Goal: Find specific page/section: Find specific page/section

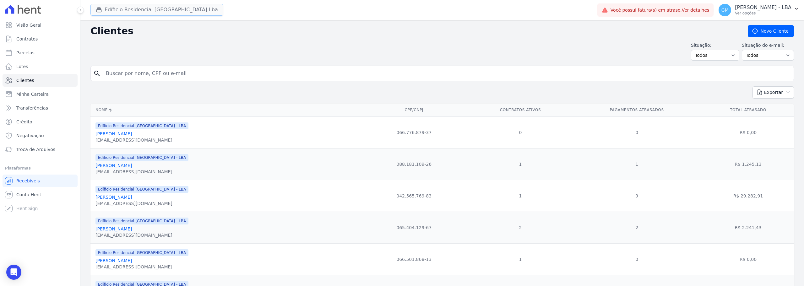
click at [139, 14] on button "Edíficio Residencial [GEOGRAPHIC_DATA] Lba" at bounding box center [156, 10] width 133 height 12
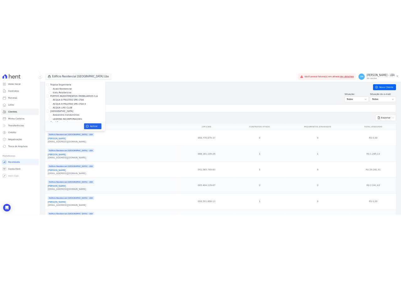
scroll to position [640, 0]
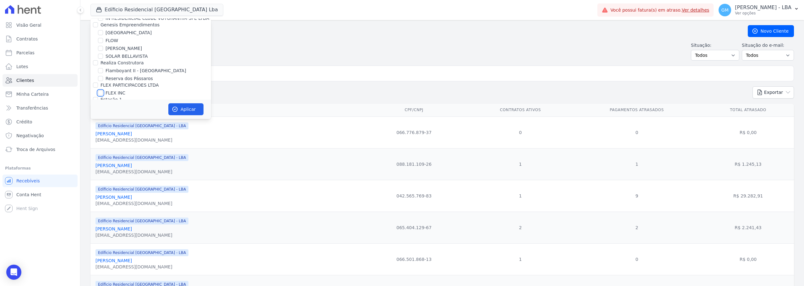
click at [100, 90] on input "FLEX INC" at bounding box center [100, 92] width 5 height 5
checkbox input "true"
click at [181, 110] on button "Aplicar" at bounding box center [185, 109] width 35 height 12
click at [360, 50] on div "Situação: Todos Adimplentes Inadimplentes Situação do e-mail: Todos Confirmado …" at bounding box center [441, 51] width 703 height 19
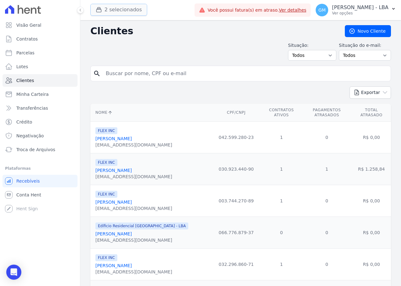
click at [135, 6] on button "2 selecionados" at bounding box center [118, 10] width 57 height 12
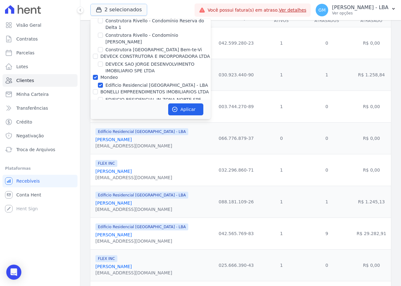
scroll to position [534, 0]
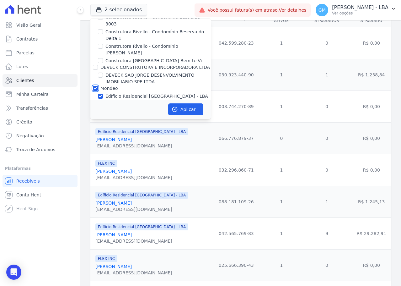
click at [95, 86] on input "Mondeo" at bounding box center [95, 88] width 5 height 5
checkbox input "false"
click at [181, 103] on button "Aplicar" at bounding box center [185, 109] width 35 height 12
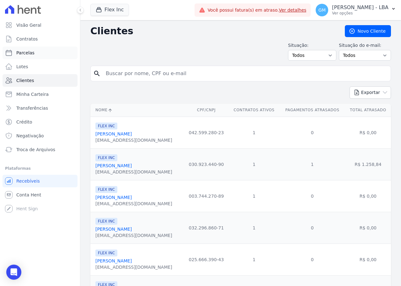
click at [37, 56] on link "Parcelas" at bounding box center [40, 52] width 75 height 13
select select
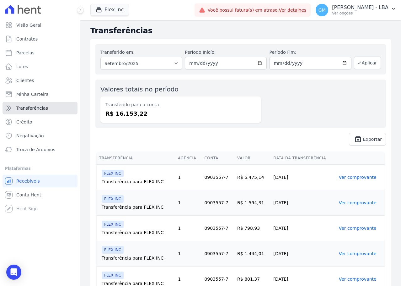
click at [41, 110] on span "Transferências" at bounding box center [32, 108] width 32 height 6
click at [131, 113] on dd "R$ 16.153,22" at bounding box center [180, 113] width 151 height 8
click at [121, 115] on dd "R$ 16.153,22" at bounding box center [180, 113] width 151 height 8
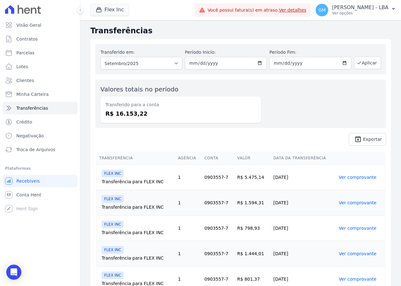
drag, startPoint x: 114, startPoint y: 114, endPoint x: 143, endPoint y: 113, distance: 28.3
click at [143, 113] on dd "R$ 16.153,22" at bounding box center [180, 113] width 151 height 8
copy dd "16.153,22"
click at [38, 52] on link "Parcelas" at bounding box center [40, 52] width 75 height 13
select select
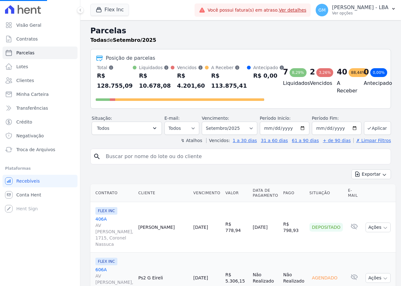
select select
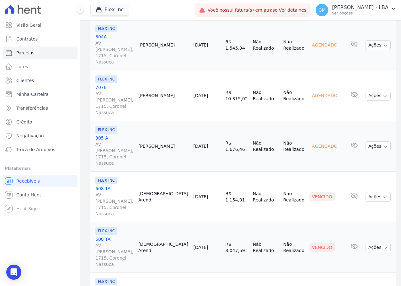
scroll to position [1050, 0]
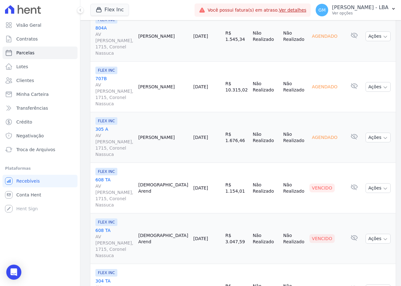
select select
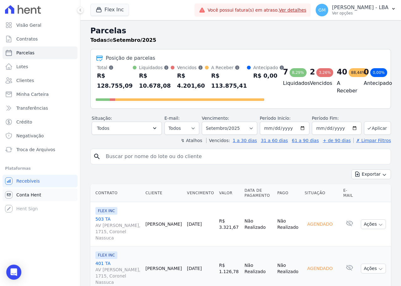
click at [37, 192] on span "Conta Hent" at bounding box center [28, 195] width 25 height 6
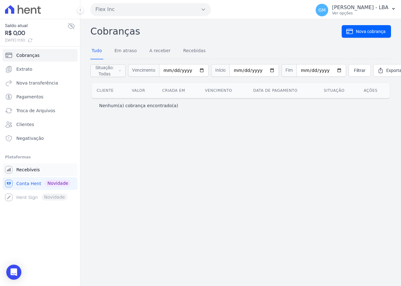
click at [41, 170] on link "Recebíveis" at bounding box center [40, 169] width 75 height 13
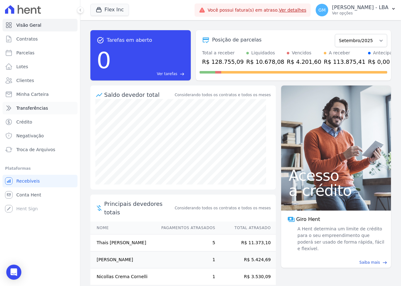
click at [41, 109] on span "Transferências" at bounding box center [32, 108] width 32 height 6
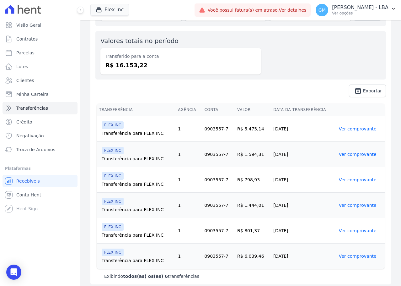
scroll to position [52, 0]
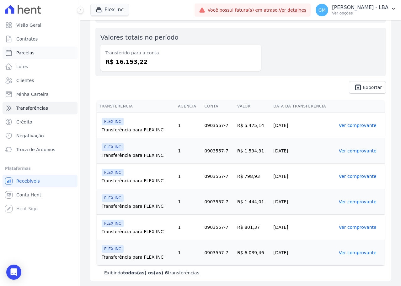
click at [32, 54] on span "Parcelas" at bounding box center [25, 53] width 18 height 6
select select
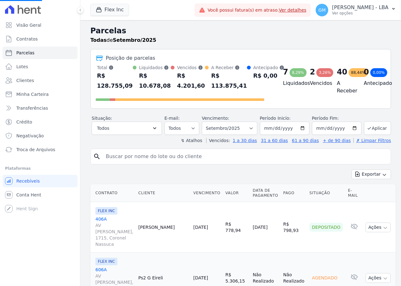
select select
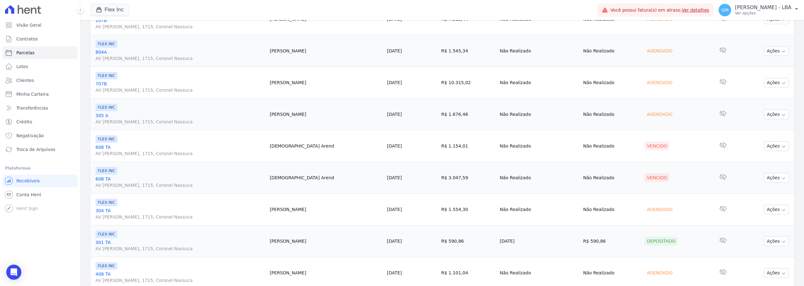
scroll to position [538, 0]
